Goal: Information Seeking & Learning: Learn about a topic

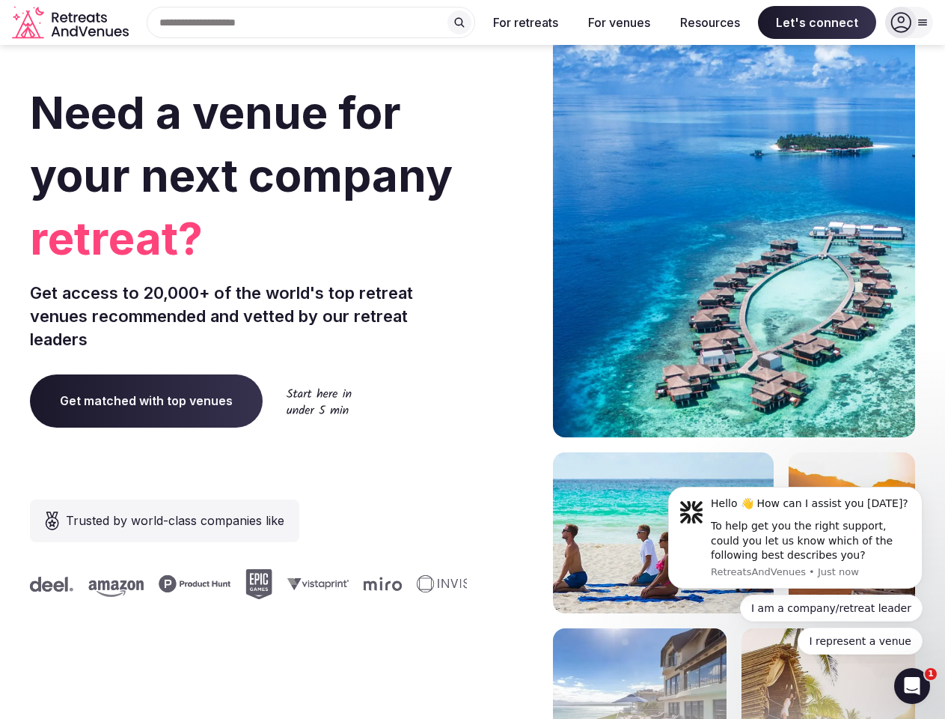
click at [472, 359] on div "Need a venue for your next company retreat? Get access to 20,000+ of the world'…" at bounding box center [472, 448] width 885 height 902
click at [311, 22] on div "Search Popular Destinations [GEOGRAPHIC_DATA], [GEOGRAPHIC_DATA] [GEOGRAPHIC_DA…" at bounding box center [305, 22] width 341 height 31
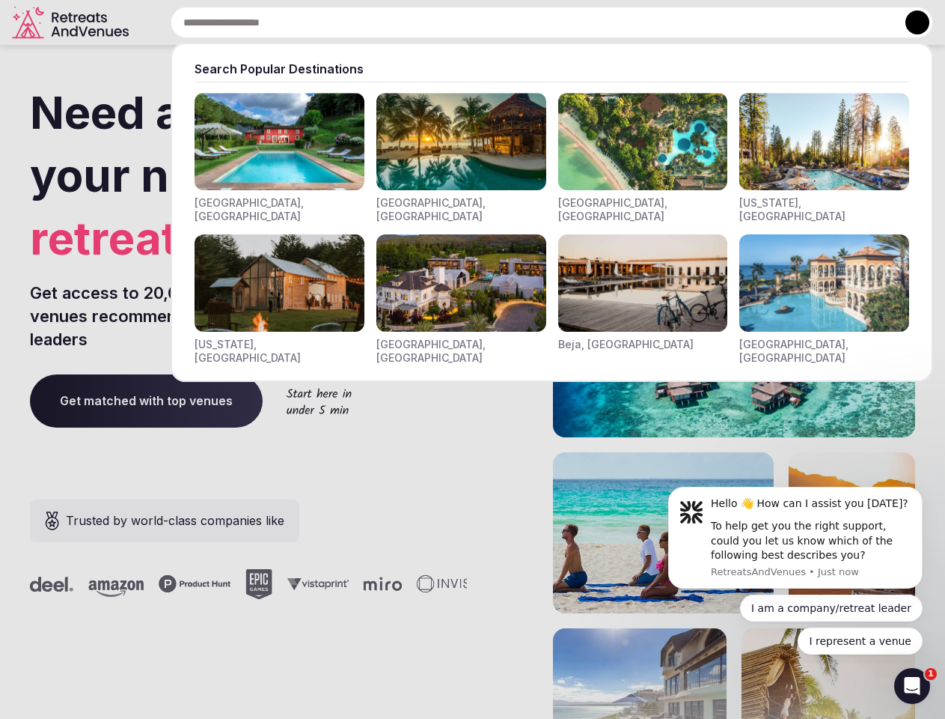
click at [460, 22] on input "text" at bounding box center [552, 22] width 763 height 31
click at [526, 22] on input "text" at bounding box center [552, 22] width 763 height 31
click at [619, 22] on input "text" at bounding box center [552, 22] width 763 height 31
click at [710, 22] on input "text" at bounding box center [552, 22] width 763 height 31
click at [817, 22] on input "text" at bounding box center [552, 22] width 763 height 31
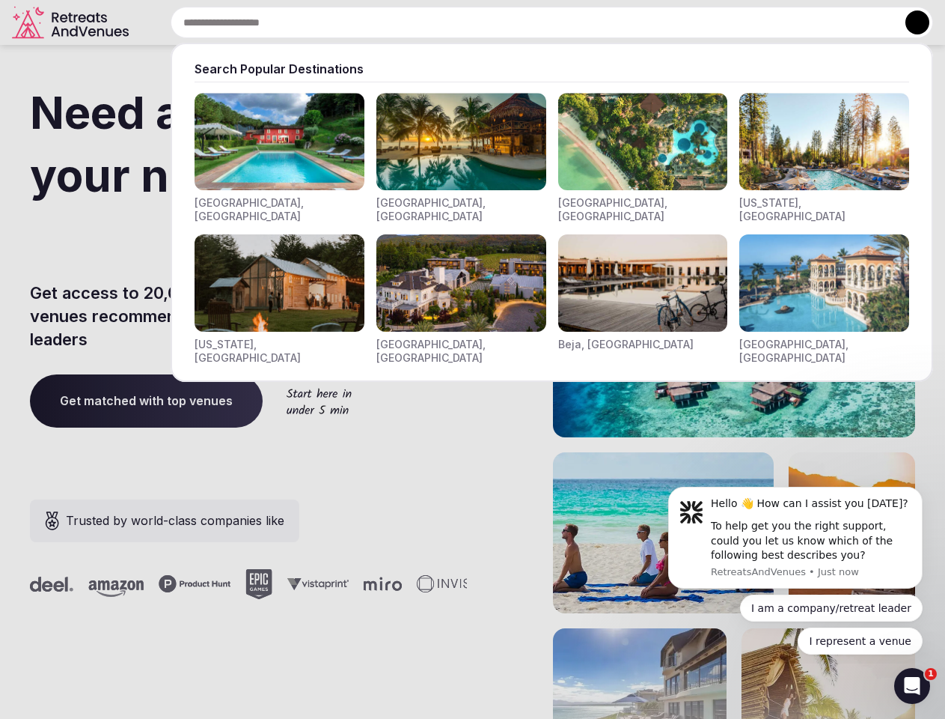
click at [909, 22] on button at bounding box center [918, 22] width 24 height 24
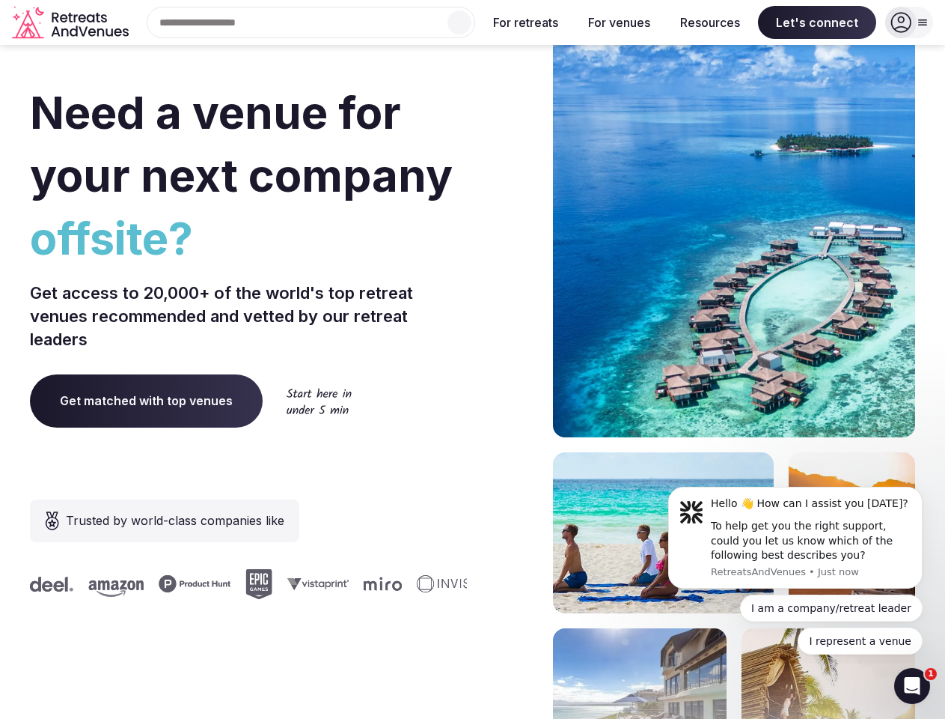
click at [796, 537] on div "To help get you the right support, could you let us know which of the following…" at bounding box center [811, 541] width 201 height 44
